Goal: Communication & Community: Answer question/provide support

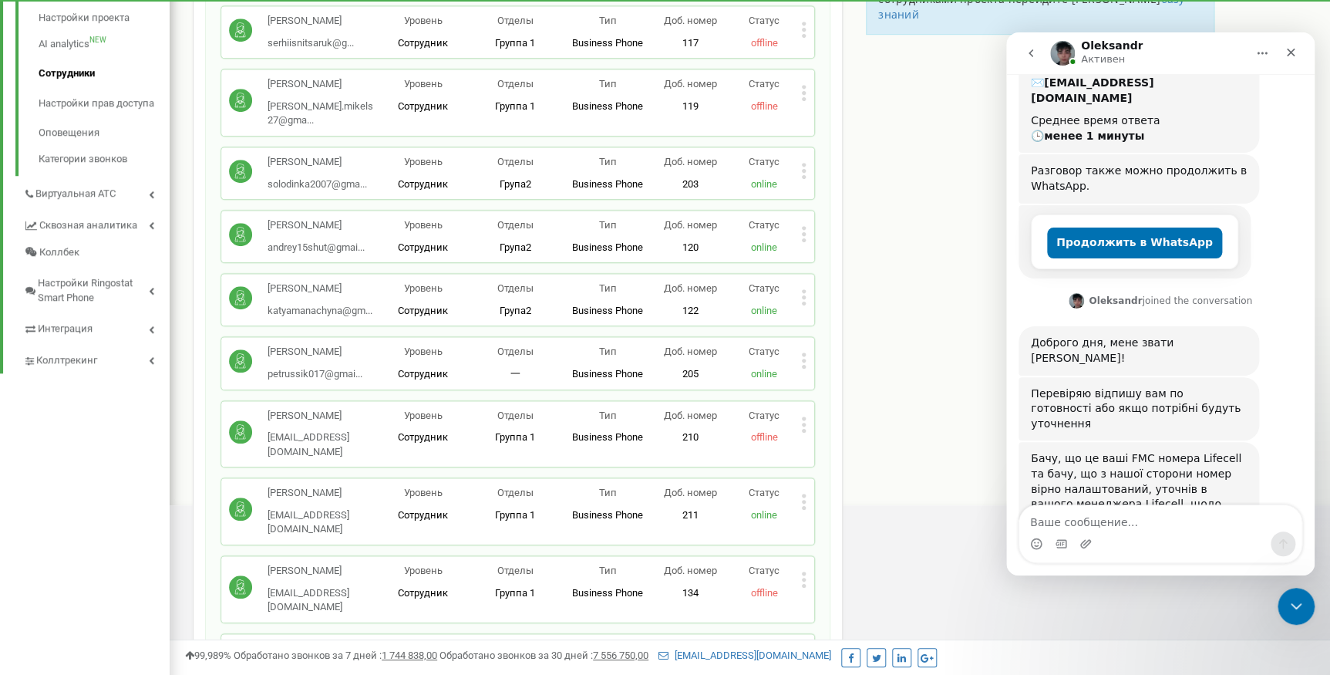
scroll to position [282, 0]
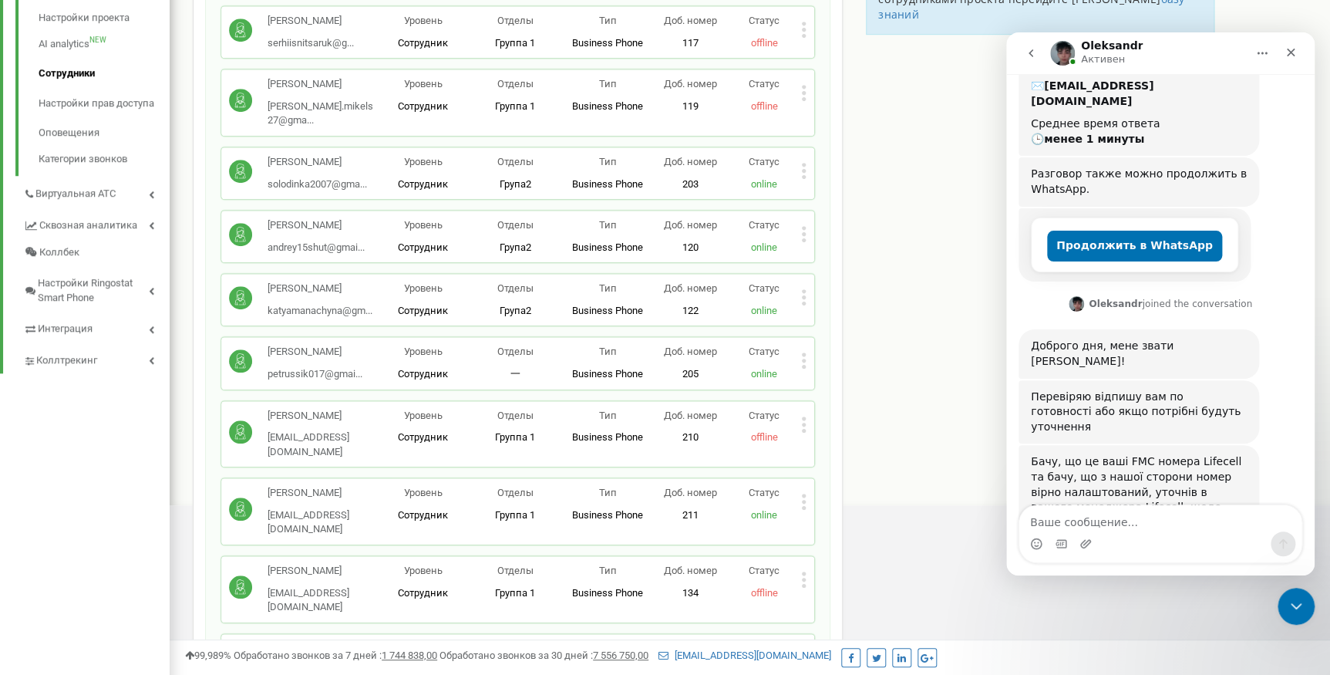
click at [1026, 54] on icon "go back" at bounding box center [1031, 53] width 12 height 12
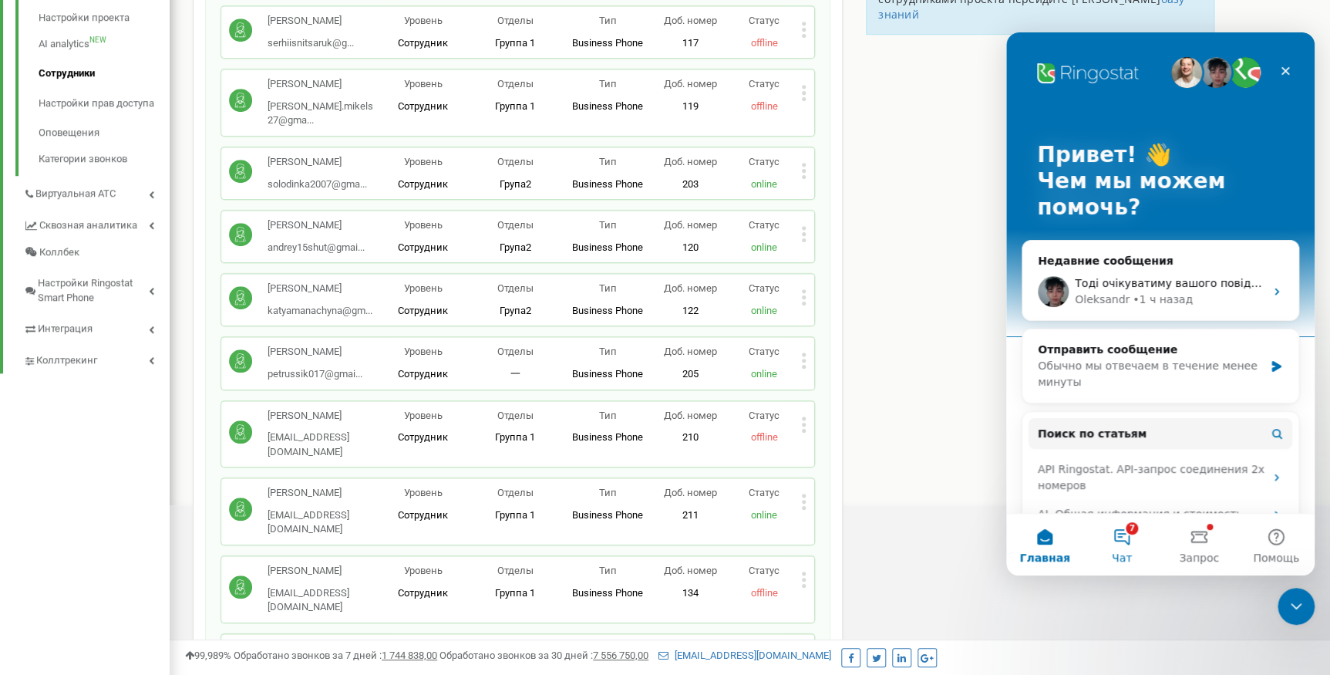
click at [1118, 526] on button "7 Чат" at bounding box center [1121, 544] width 77 height 62
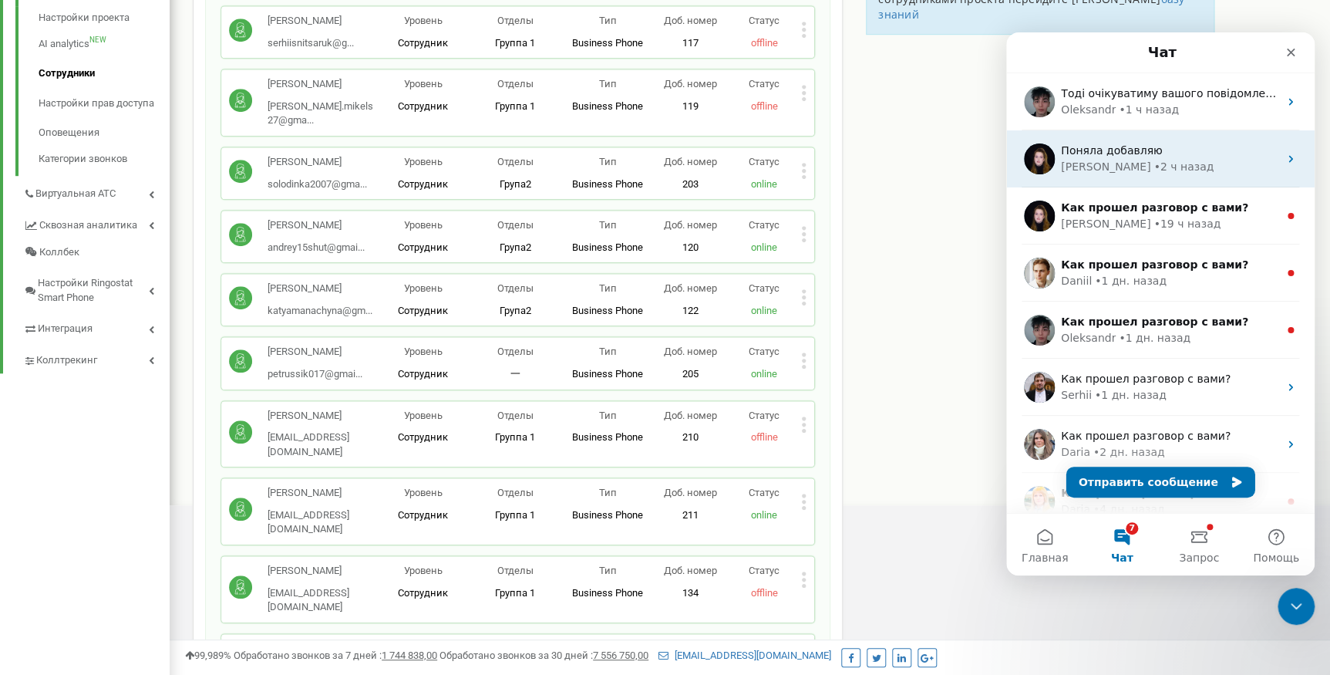
click at [1149, 171] on div "[PERSON_NAME] • 2 ч назад" at bounding box center [1169, 167] width 217 height 16
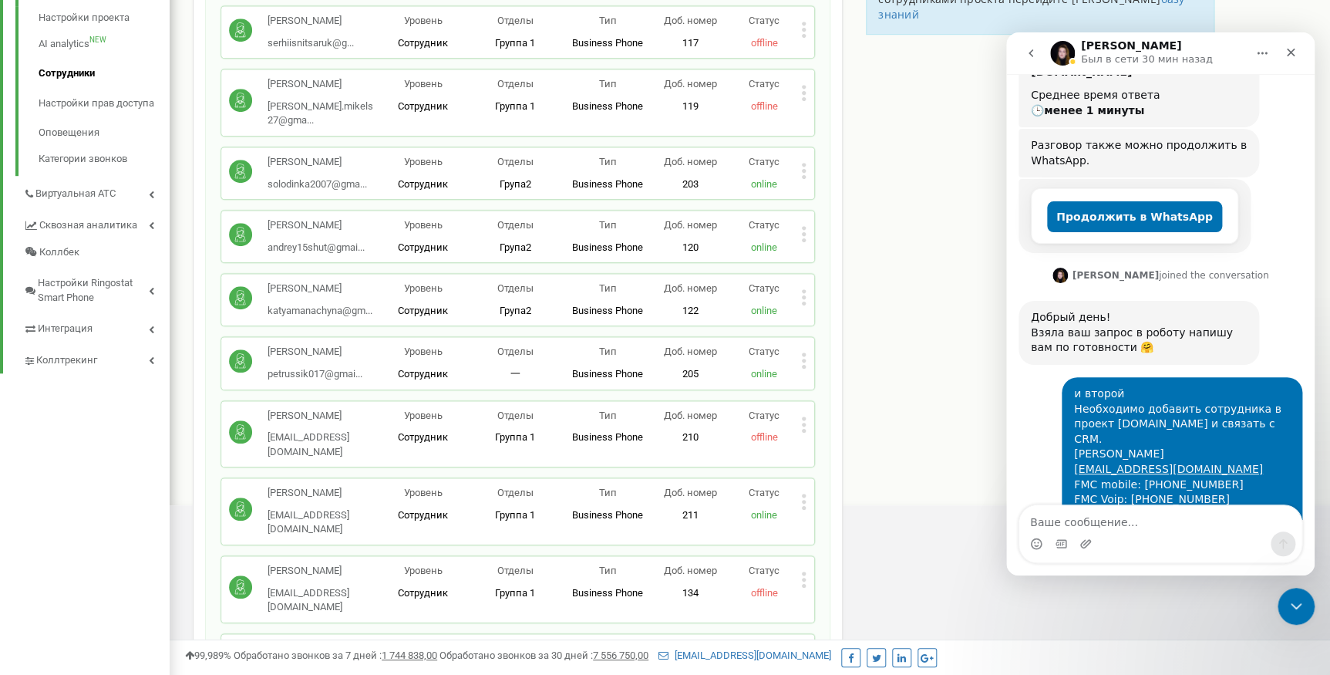
scroll to position [445, 0]
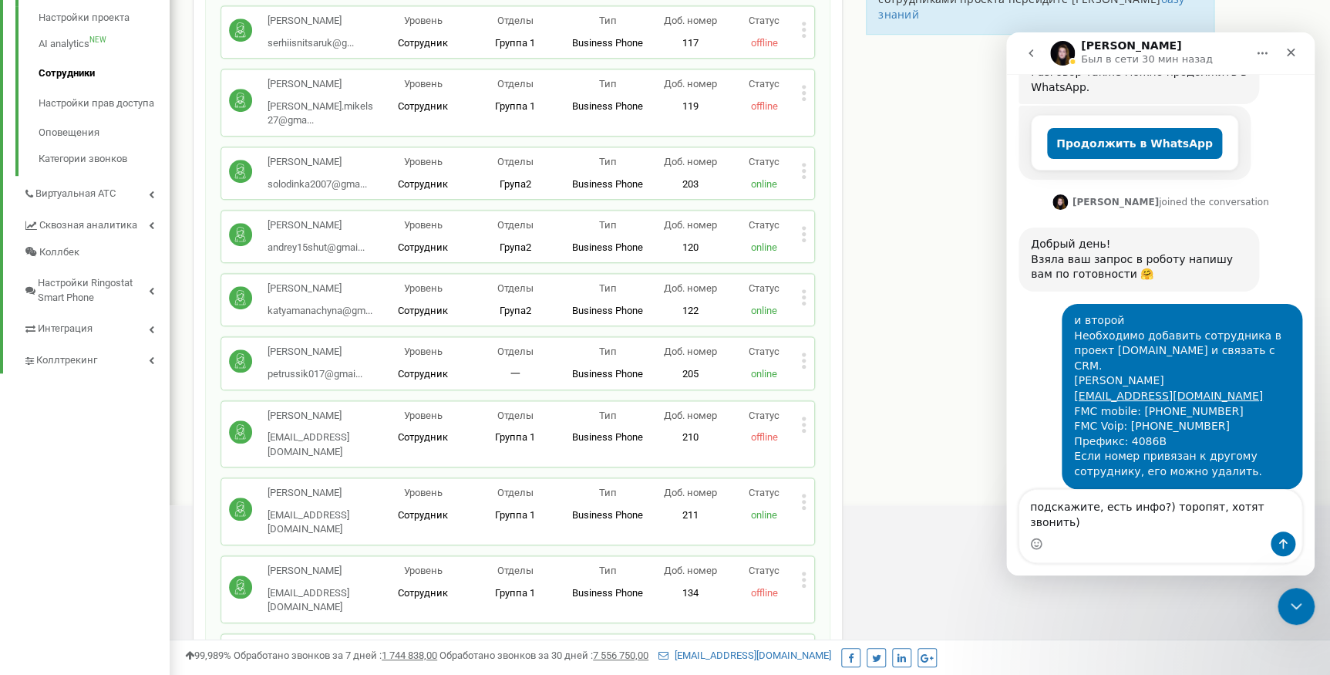
type textarea "подскажите, есть инфо?) торопят, хотят звонить)"
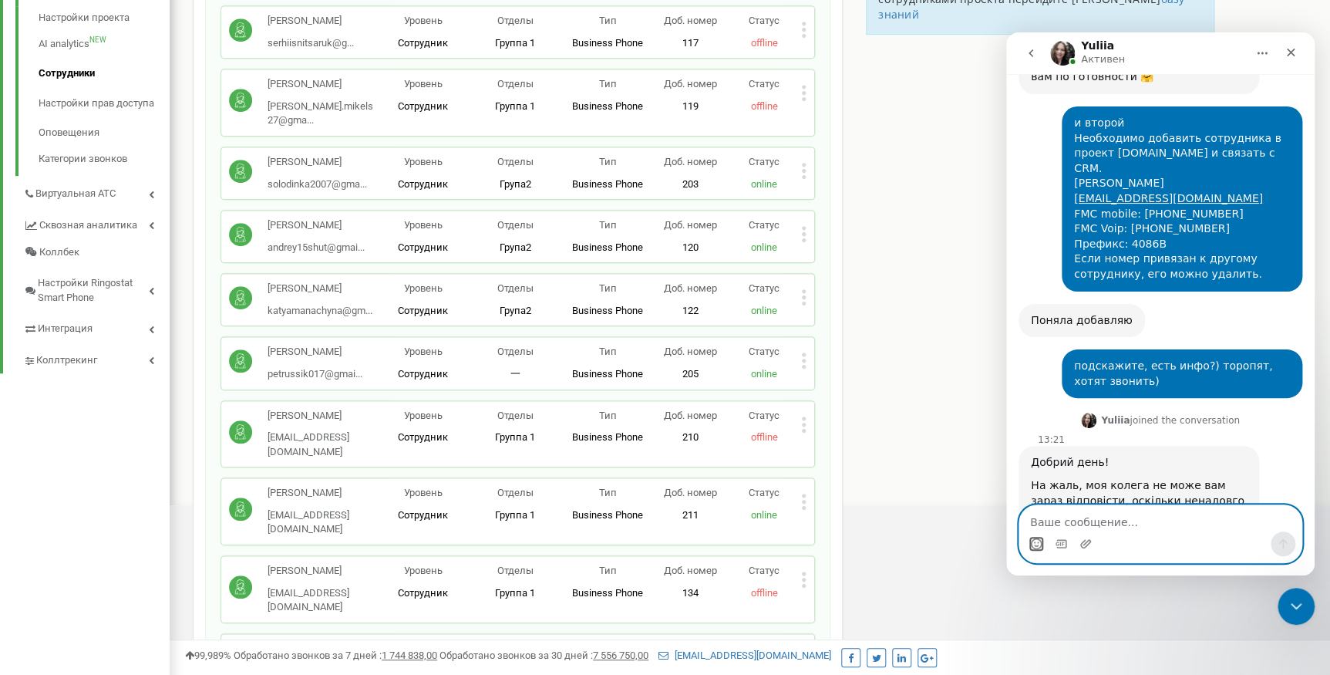
scroll to position [413, 0]
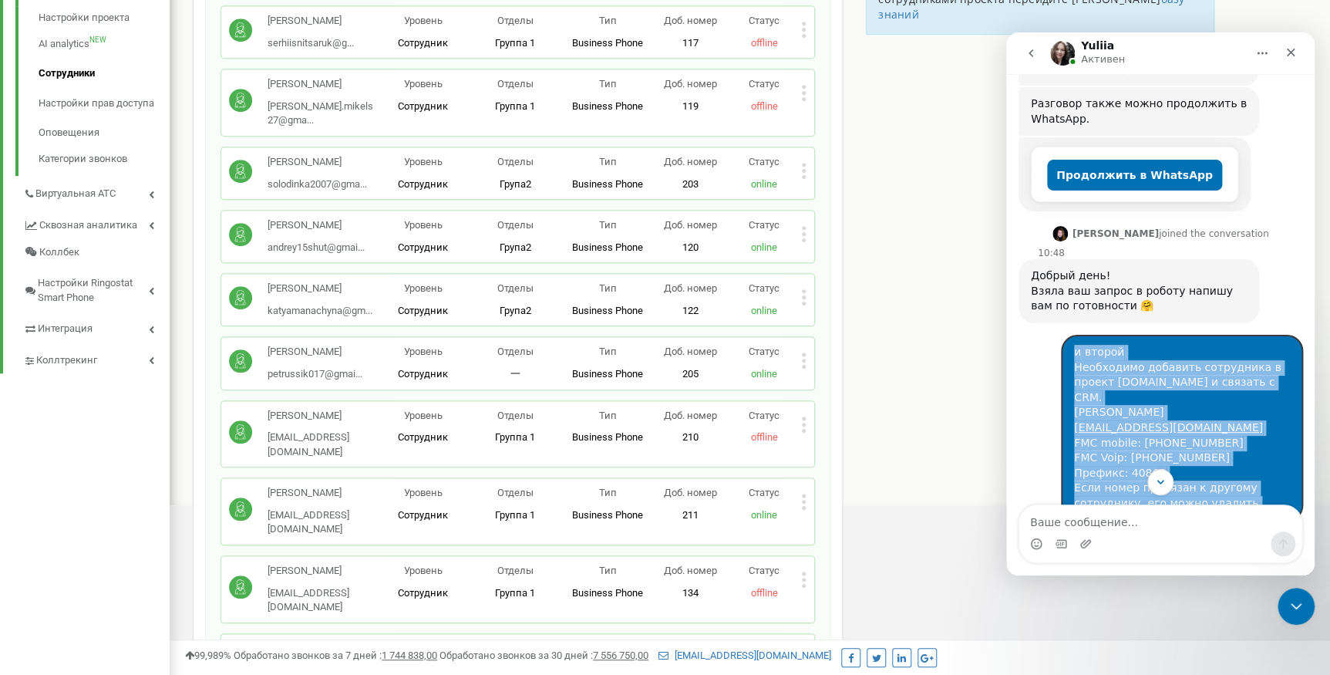
drag, startPoint x: 1230, startPoint y: 442, endPoint x: 1060, endPoint y: 327, distance: 205.3
click at [1062, 335] on div "и второй Необходимо добавить сотрудника в проект [DOMAIN_NAME] и связать с CRM.…" at bounding box center [1182, 427] width 241 height 185
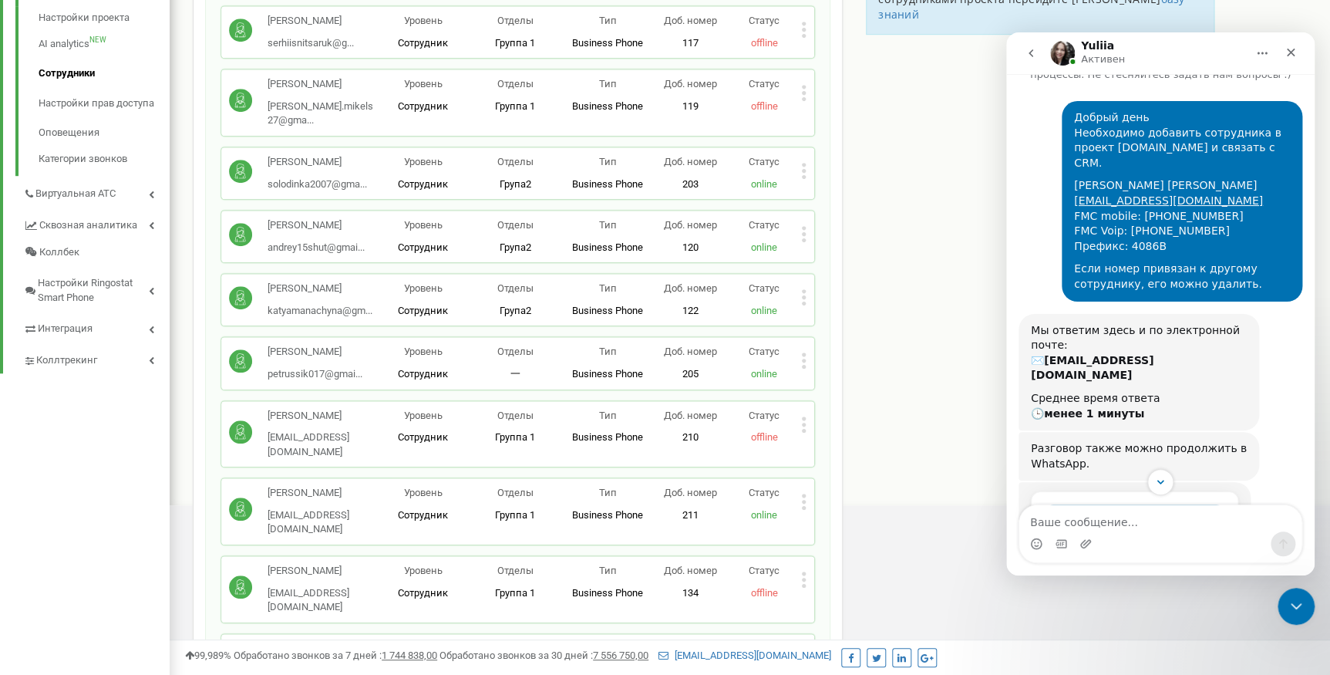
scroll to position [62, 0]
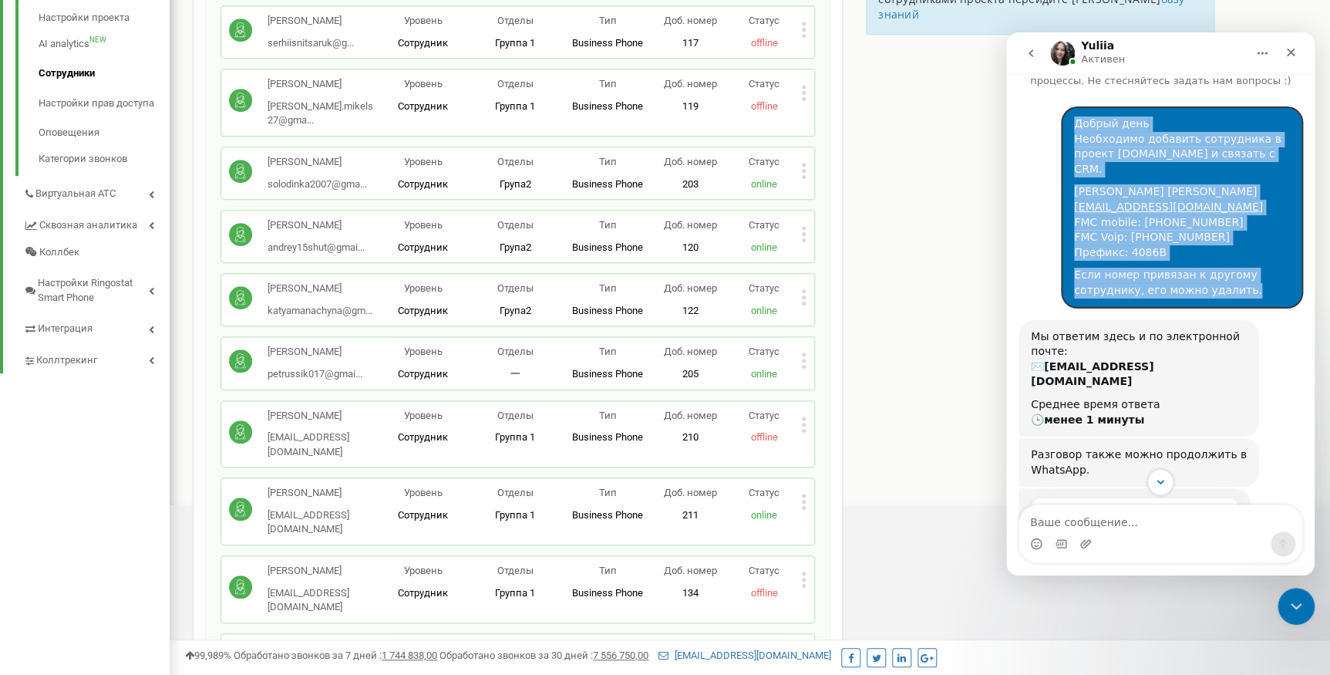
drag, startPoint x: 1235, startPoint y: 260, endPoint x: 1063, endPoint y: 123, distance: 219.5
click at [1063, 123] on div "Добрый день Необходимо добавить сотрудника в проект [DOMAIN_NAME] и связать с C…" at bounding box center [1182, 207] width 241 height 200
copy div "Добрый день Необходимо добавить сотрудника в проект [DOMAIN_NAME] и связать с C…"
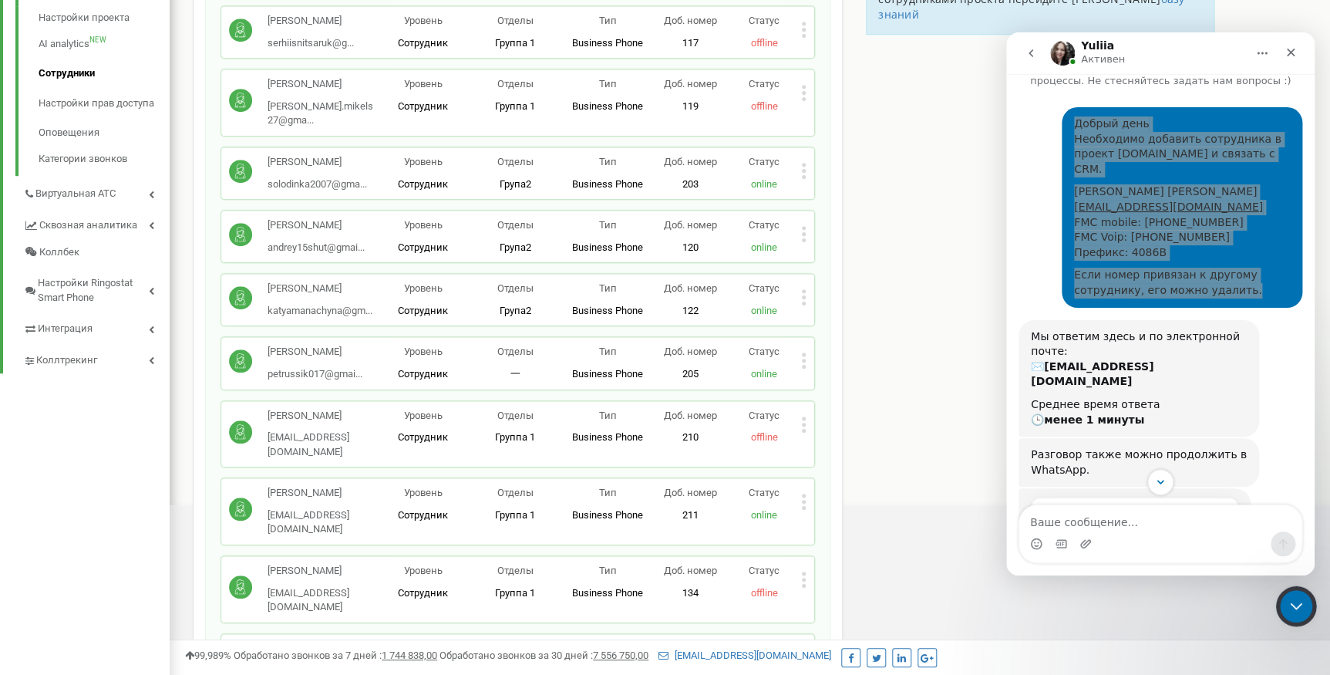
drag, startPoint x: 1280, startPoint y: 603, endPoint x: 2555, endPoint y: 1190, distance: 1403.2
click at [1277, 602] on div "Закрыть службу сообщений Intercom" at bounding box center [1294, 603] width 37 height 37
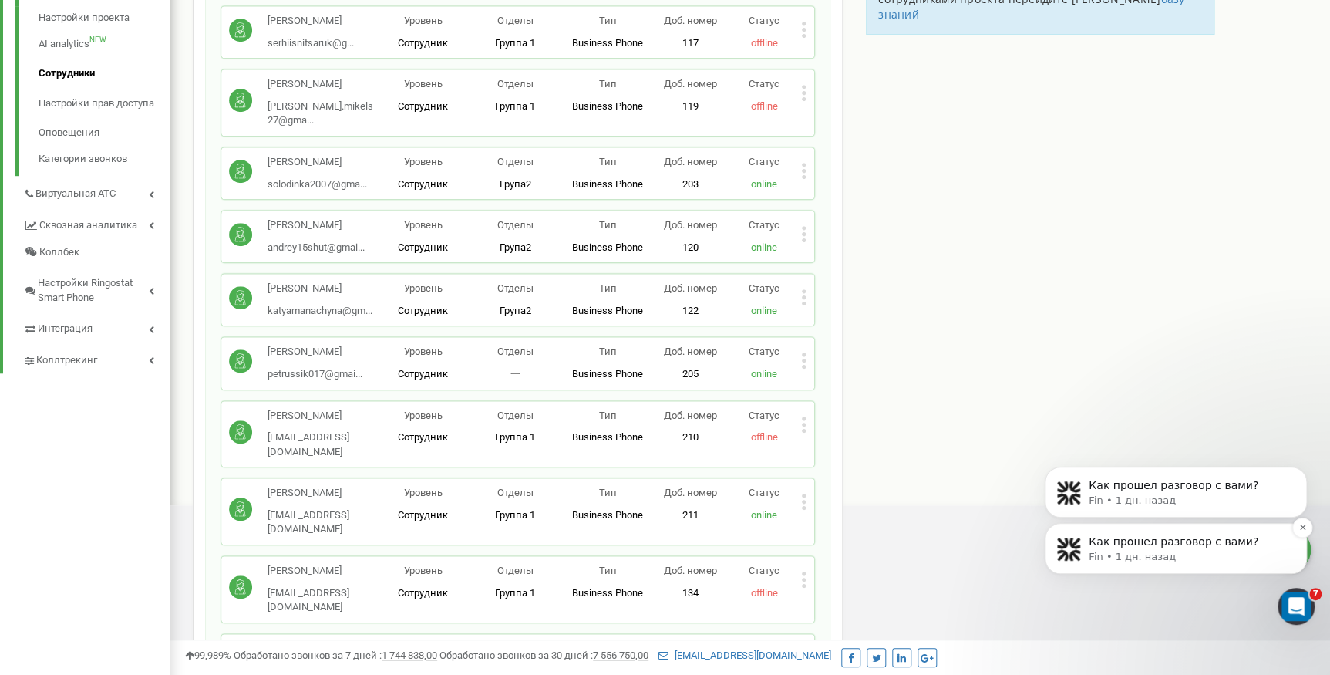
scroll to position [0, 0]
click at [1304, 606] on div "Открыть службу сообщений Intercom" at bounding box center [1294, 603] width 51 height 51
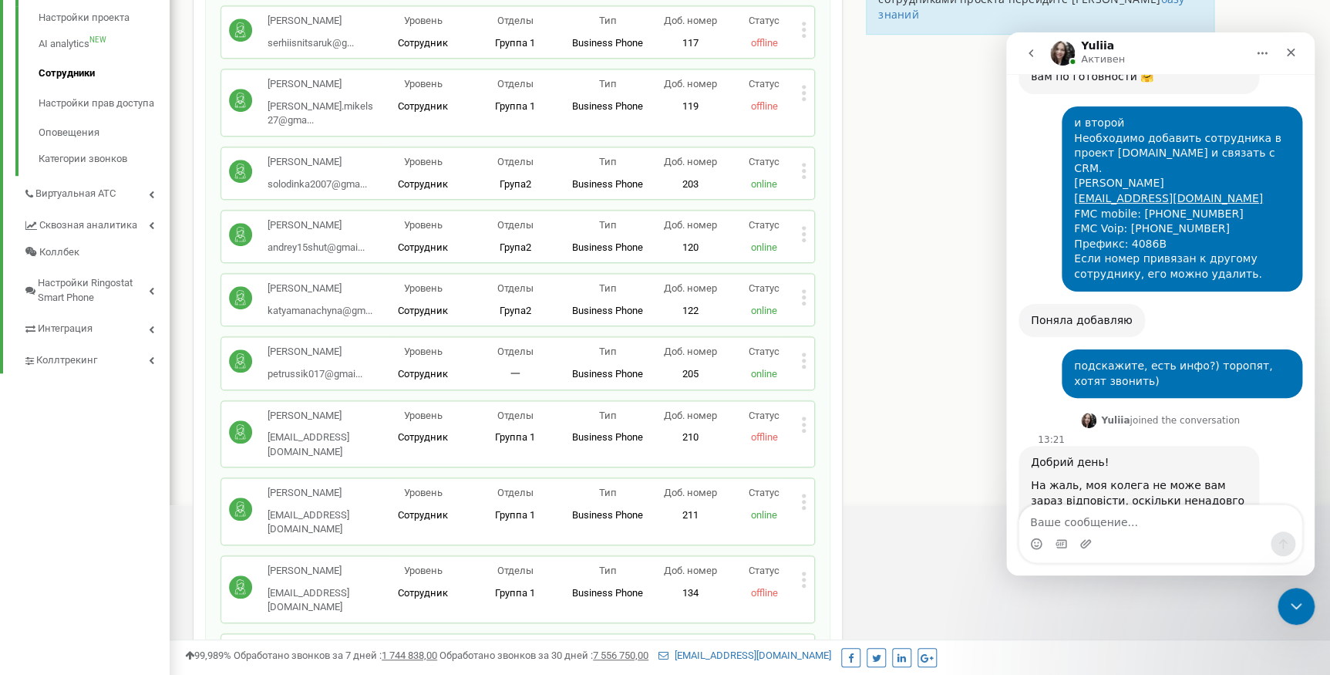
scroll to position [694, 0]
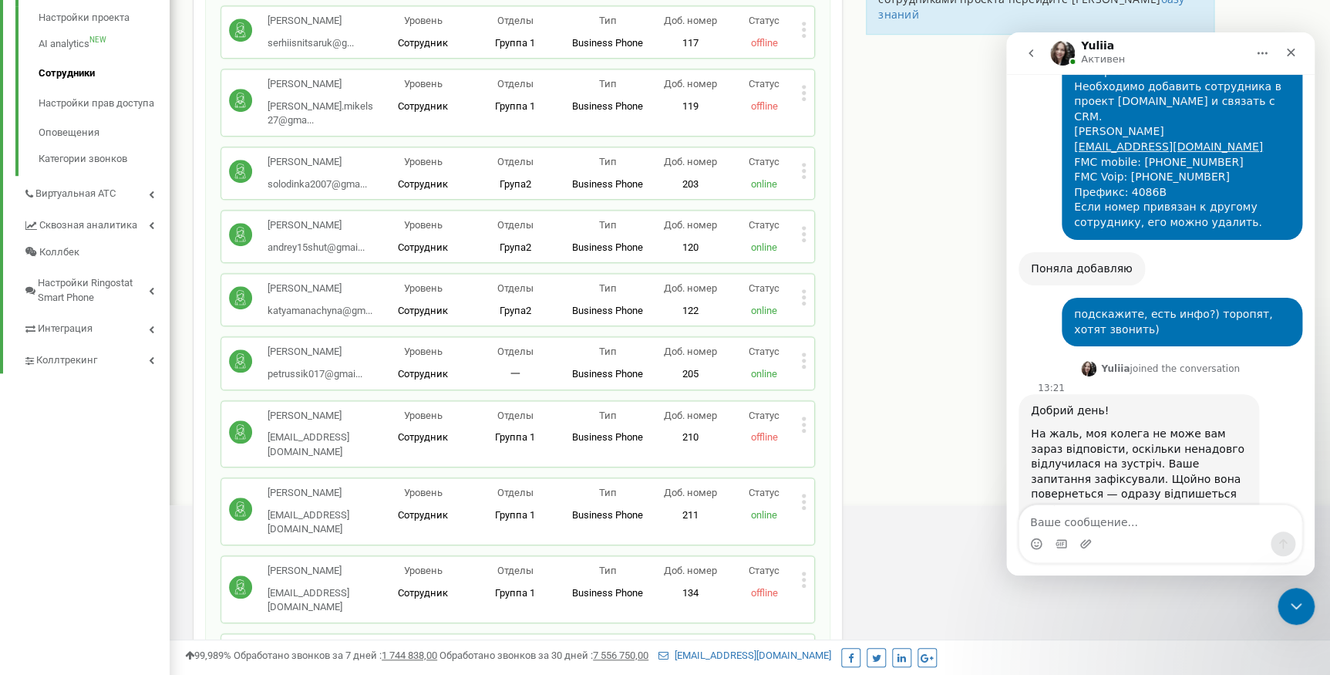
click at [1113, 521] on textarea "Ваше сообщение..." at bounding box center [1160, 518] width 282 height 26
click at [1022, 59] on button "go back" at bounding box center [1030, 53] width 29 height 29
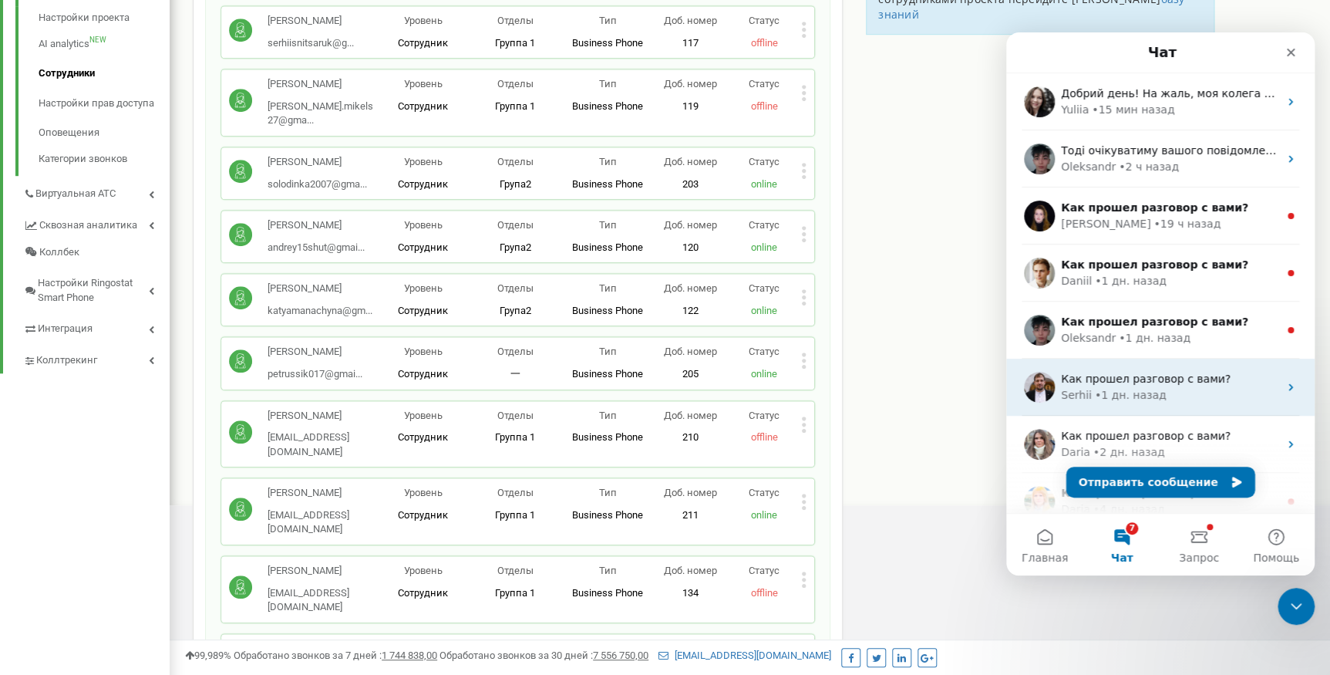
scroll to position [0, 0]
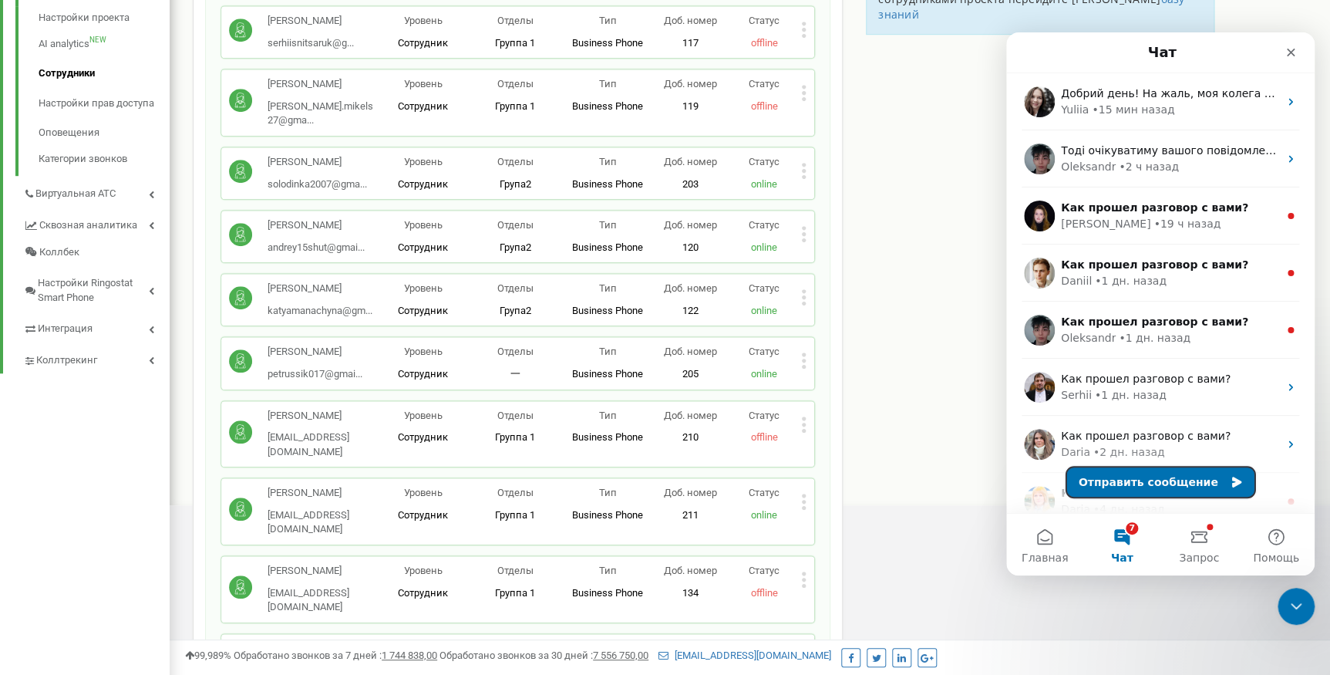
click at [1162, 479] on button "Отправить сообщение" at bounding box center [1160, 481] width 189 height 31
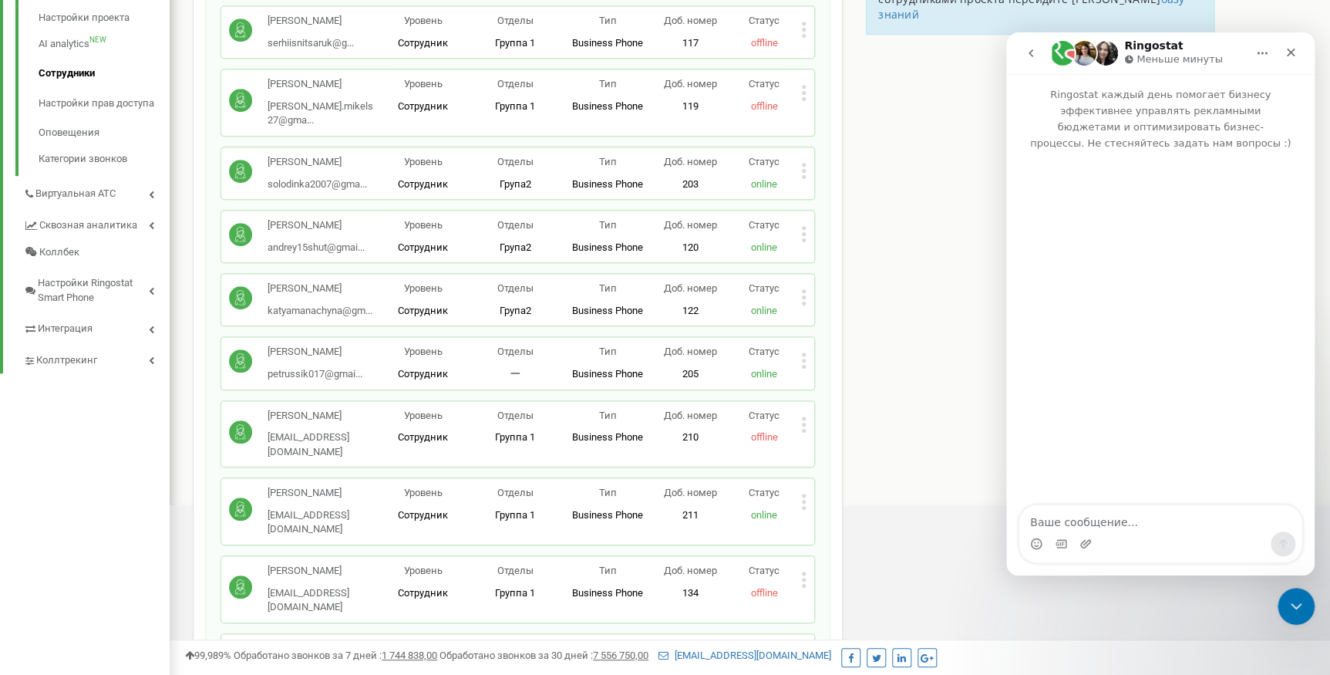
click at [1125, 514] on textarea "Ваше сообщение..." at bounding box center [1160, 518] width 282 height 26
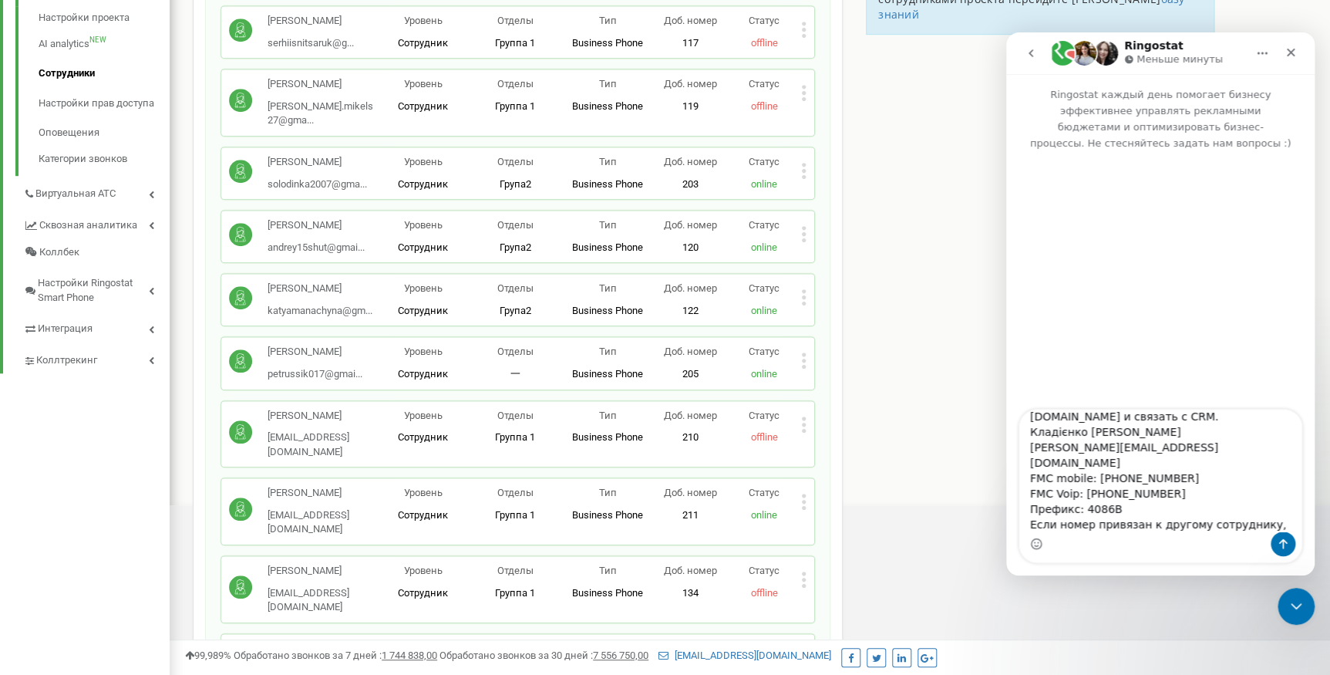
type textarea "Добрый день Необходимо добавить сотрудника в проект [DOMAIN_NAME] и связать с C…"
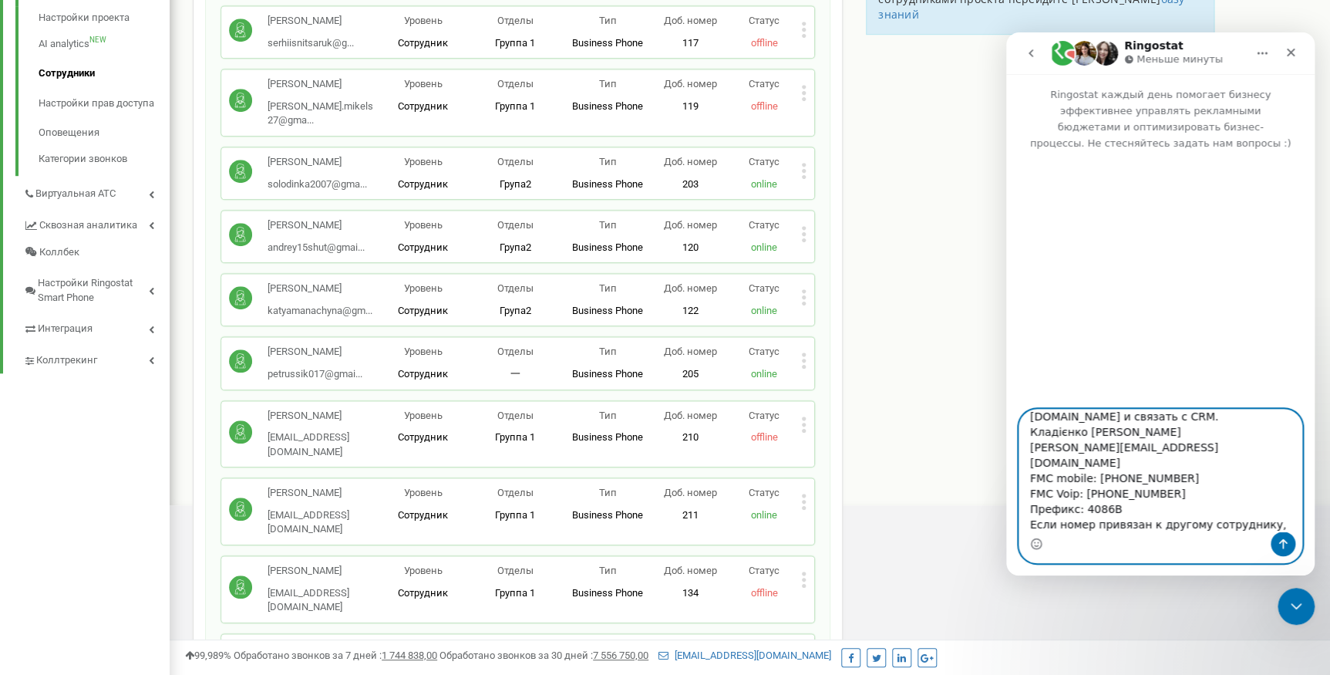
drag, startPoint x: 1105, startPoint y: 434, endPoint x: 1030, endPoint y: 436, distance: 74.8
click at [1030, 436] on textarea "Добрый день Необходимо добавить сотрудника в проект [DOMAIN_NAME] и связать с C…" at bounding box center [1160, 470] width 282 height 122
paste textarea "артиненко [PERSON_NAME]"
drag, startPoint x: 1145, startPoint y: 447, endPoint x: 1006, endPoint y: 449, distance: 138.8
click at [1006, 449] on div "Добрый день Необходимо добавить сотрудника в проект [DOMAIN_NAME] и связать с C…" at bounding box center [1160, 486] width 308 height 154
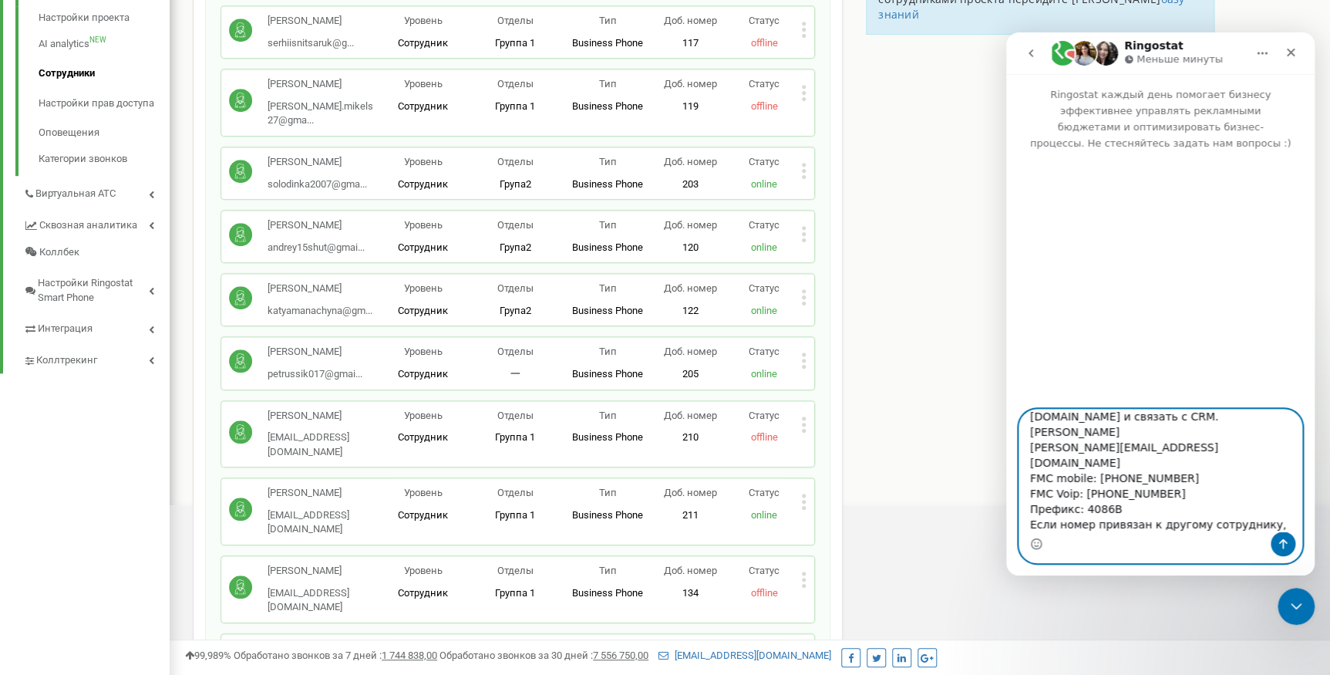
paste textarea "[EMAIL_ADDRESS][DOMAIN_NAME]"
drag, startPoint x: 1169, startPoint y: 463, endPoint x: 1111, endPoint y: 460, distance: 57.9
click at [1111, 460] on textarea "Добрый день Необходимо добавить сотрудника в проект [DOMAIN_NAME] и связать с C…" at bounding box center [1160, 470] width 282 height 122
paste textarea "189 78 82"
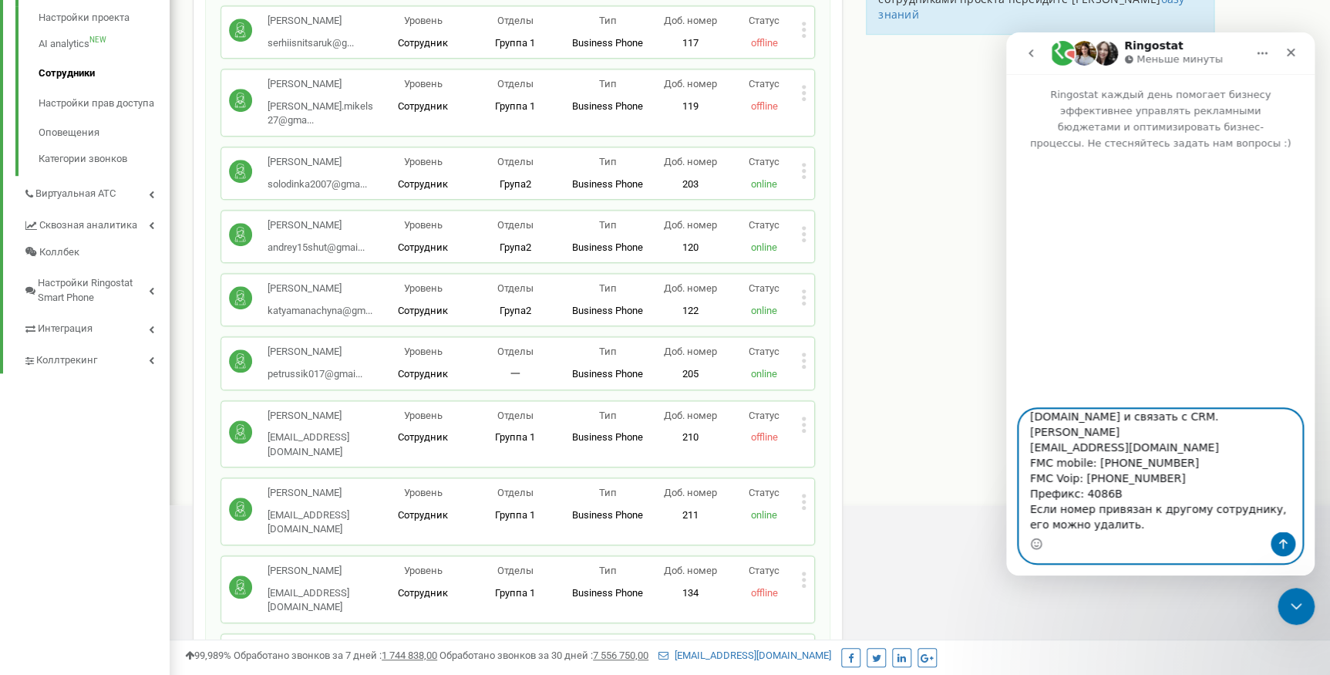
drag, startPoint x: 1132, startPoint y: 459, endPoint x: 1145, endPoint y: 462, distance: 13.3
click at [1132, 460] on textarea "Добрый день Необходимо добавить сотрудника в проект [DOMAIN_NAME] и связать с C…" at bounding box center [1160, 470] width 282 height 122
click at [1150, 458] on textarea "Добрый день Необходимо добавить сотрудника в проект [DOMAIN_NAME] и связать с C…" at bounding box center [1160, 470] width 282 height 122
click at [1159, 459] on textarea "Добрый день Необходимо добавить сотрудника в проект [DOMAIN_NAME] и связать с C…" at bounding box center [1160, 470] width 282 height 122
click at [1174, 461] on textarea "Добрый день Необходимо добавить сотрудника в проект [DOMAIN_NAME] и связать с C…" at bounding box center [1160, 470] width 282 height 122
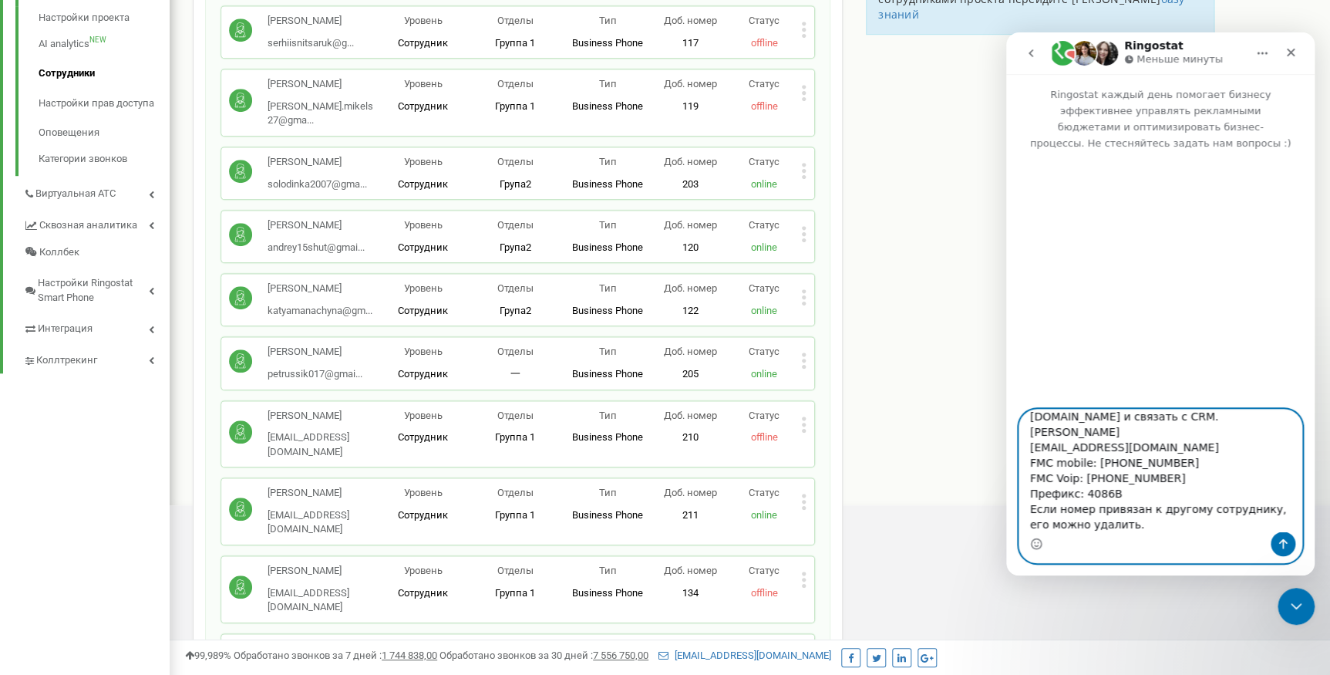
click at [1162, 461] on textarea "Добрый день Необходимо добавить сотрудника в проект [DOMAIN_NAME] и связать с C…" at bounding box center [1160, 470] width 282 height 122
drag, startPoint x: 1173, startPoint y: 461, endPoint x: 1106, endPoint y: 459, distance: 66.3
click at [1106, 459] on textarea "Добрый день Необходимо добавить сотрудника в проект [DOMAIN_NAME] и связать с C…" at bounding box center [1160, 470] width 282 height 122
drag, startPoint x: 1165, startPoint y: 476, endPoint x: 1090, endPoint y: 476, distance: 74.8
click at [1090, 476] on textarea "Добрый день Необходимо добавить сотрудника в проект [DOMAIN_NAME] и связать с C…" at bounding box center [1160, 470] width 282 height 122
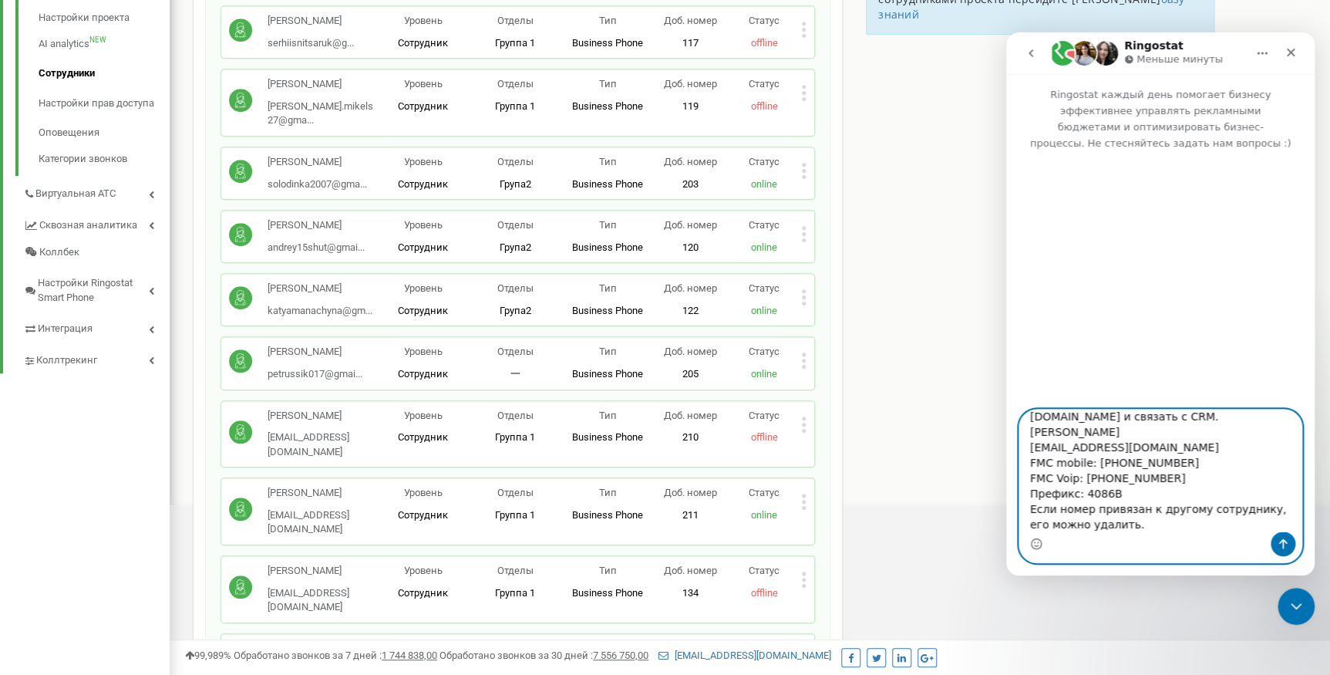
paste textarea "4352984"
type textarea "Добрый день Необходимо добавить сотрудника в проект [DOMAIN_NAME] и связать с C…"
click at [1290, 543] on button "Отправить сообщение…" at bounding box center [1282, 543] width 25 height 25
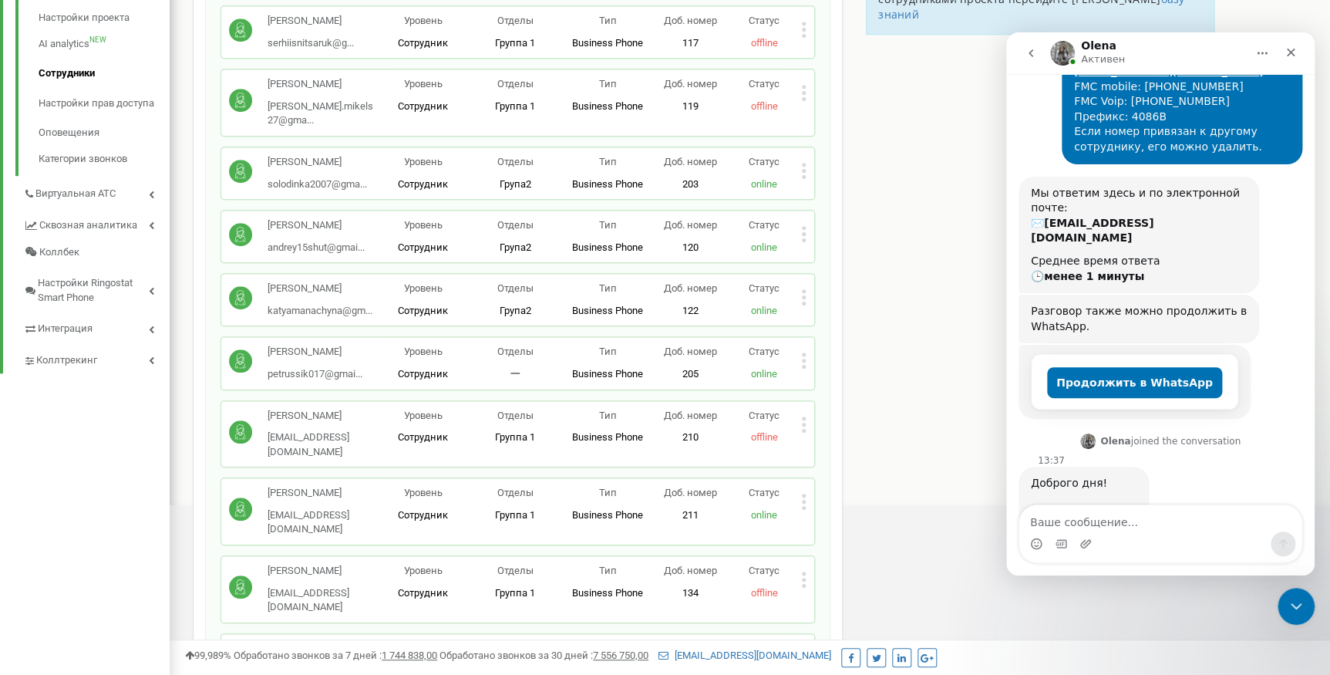
scroll to position [201, 0]
